Goal: Task Accomplishment & Management: Complete application form

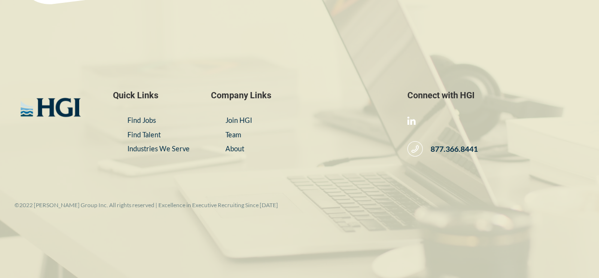
scroll to position [1219, 0]
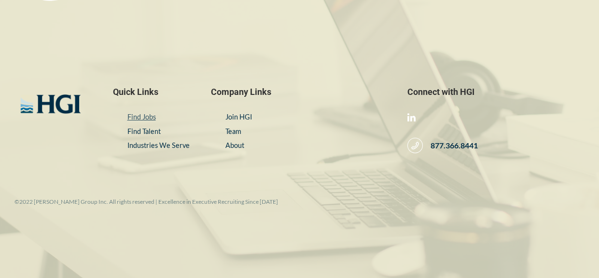
click at [138, 118] on link "Find Jobs" at bounding box center [141, 117] width 28 height 8
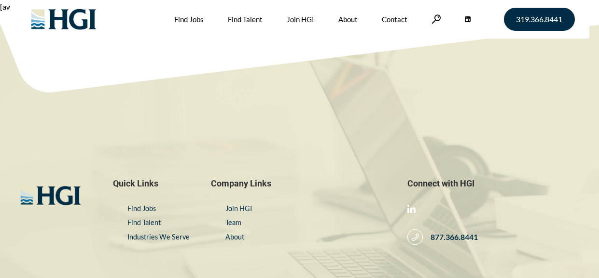
click at [177, 17] on link "Find Jobs" at bounding box center [188, 19] width 29 height 39
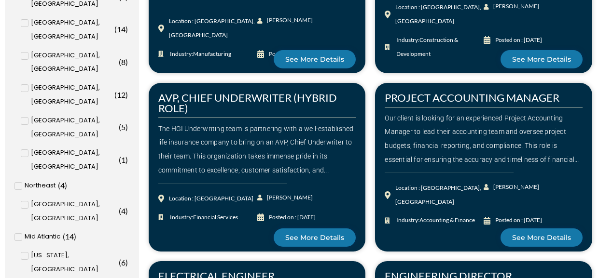
scroll to position [703, 0]
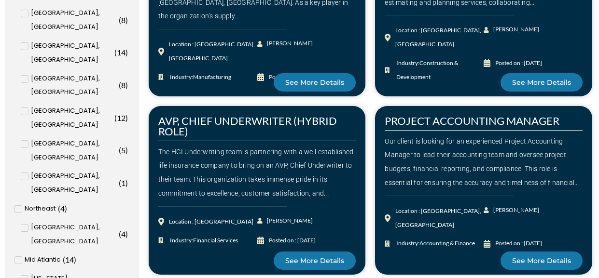
click at [24, 276] on icon at bounding box center [24, 279] width 3 height 6
click at [0, 0] on input "Washington, DC ( 6 )" at bounding box center [0, 0] width 0 height 0
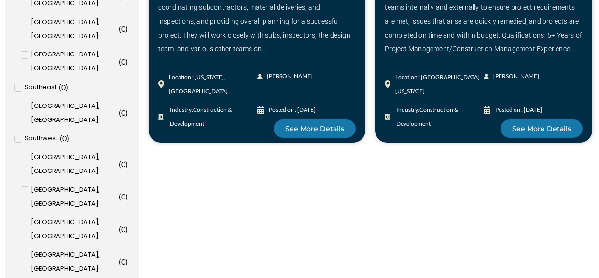
scroll to position [994, 0]
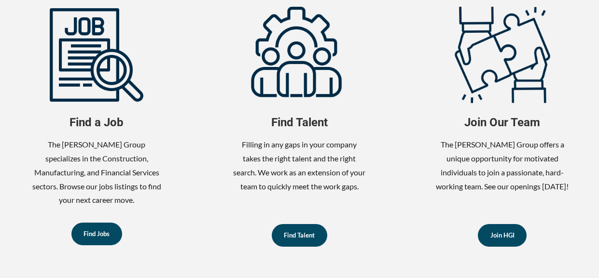
scroll to position [417, 0]
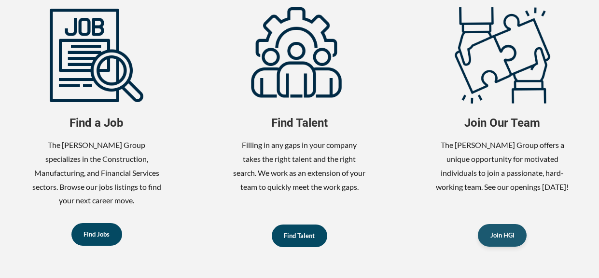
click at [500, 234] on span "Join HGI" at bounding box center [502, 236] width 24 height 6
click at [88, 232] on span "Find Jobs" at bounding box center [96, 234] width 26 height 6
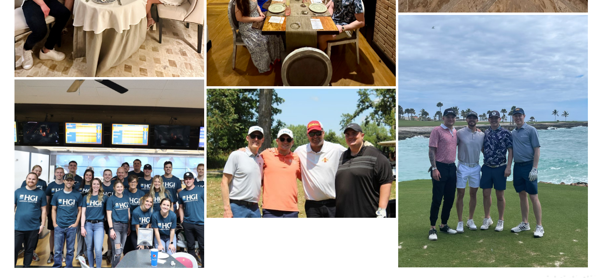
scroll to position [3497, 0]
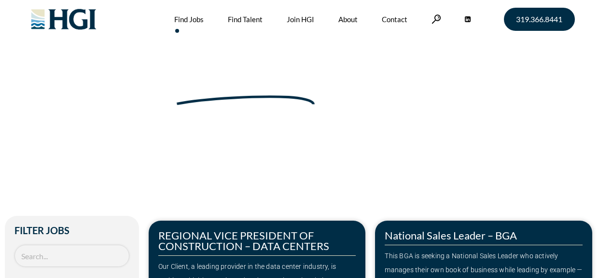
click at [71, 254] on input "Search Job" at bounding box center [71, 256] width 115 height 23
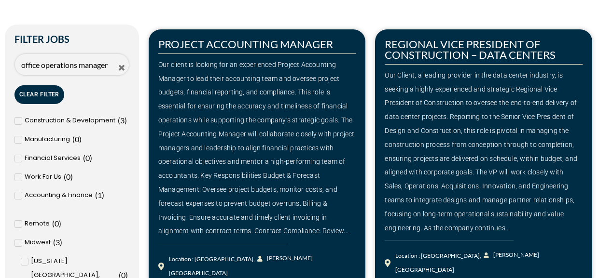
scroll to position [188, 0]
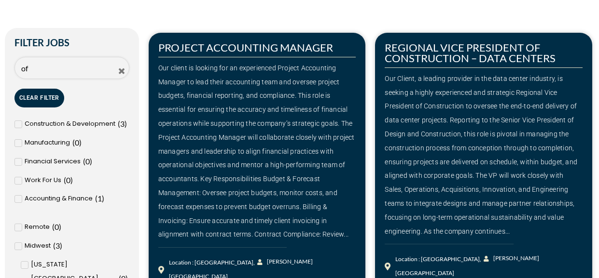
type input "o"
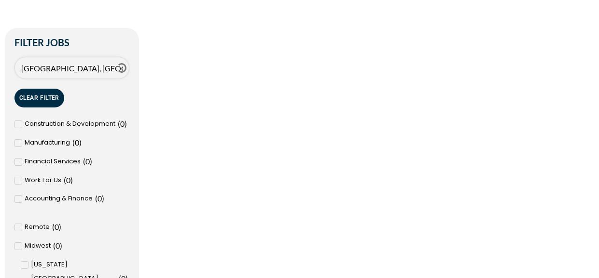
type input "[GEOGRAPHIC_DATA], [GEOGRAPHIC_DATA]"
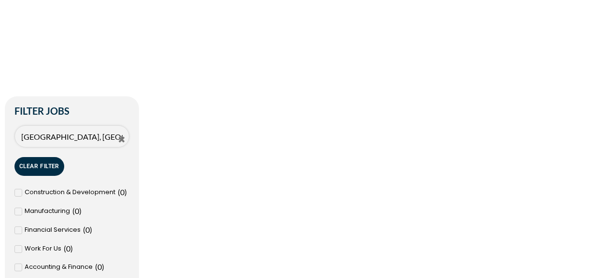
scroll to position [20, 0]
